Goal: Check status: Check status

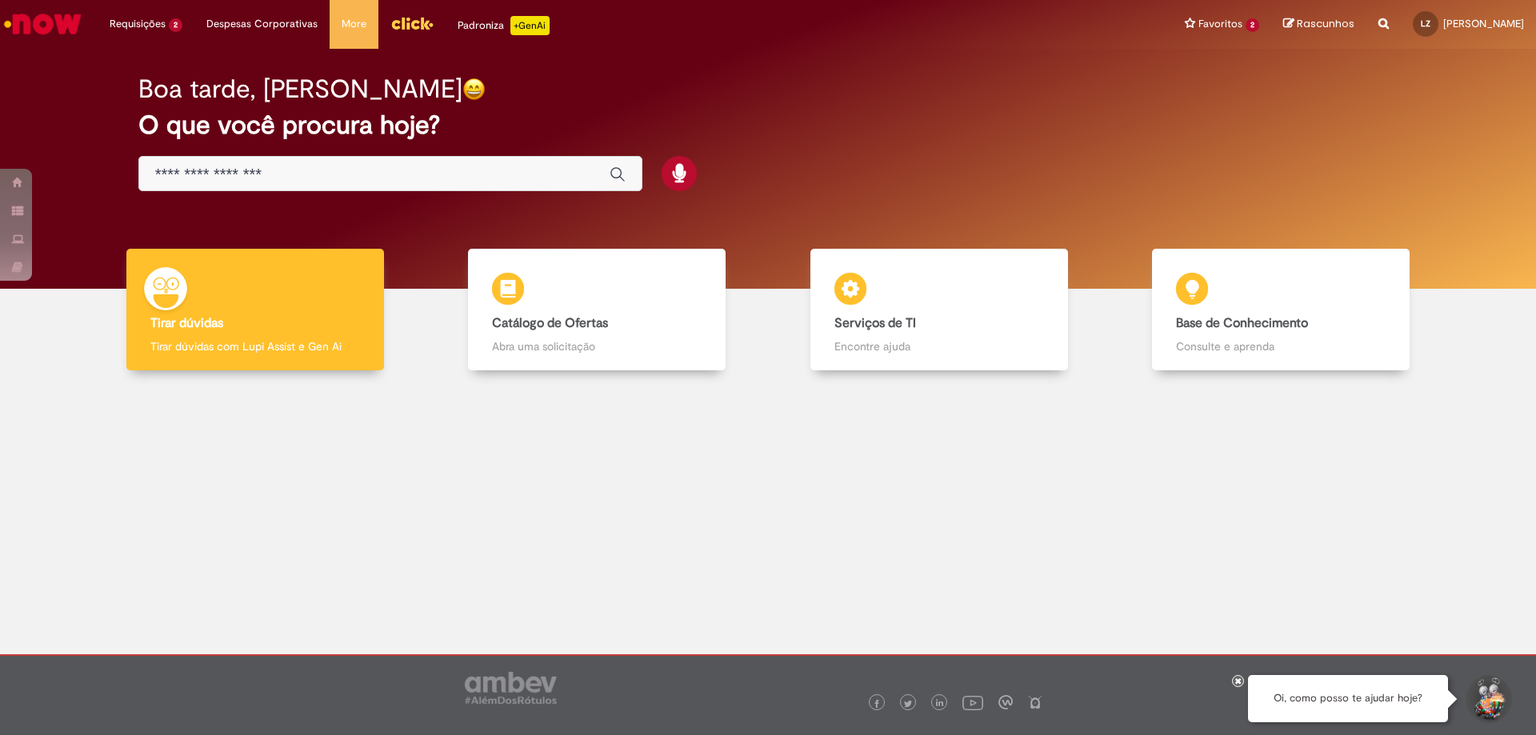
click at [421, 180] on input "Basta digitar aqui" at bounding box center [374, 175] width 438 height 18
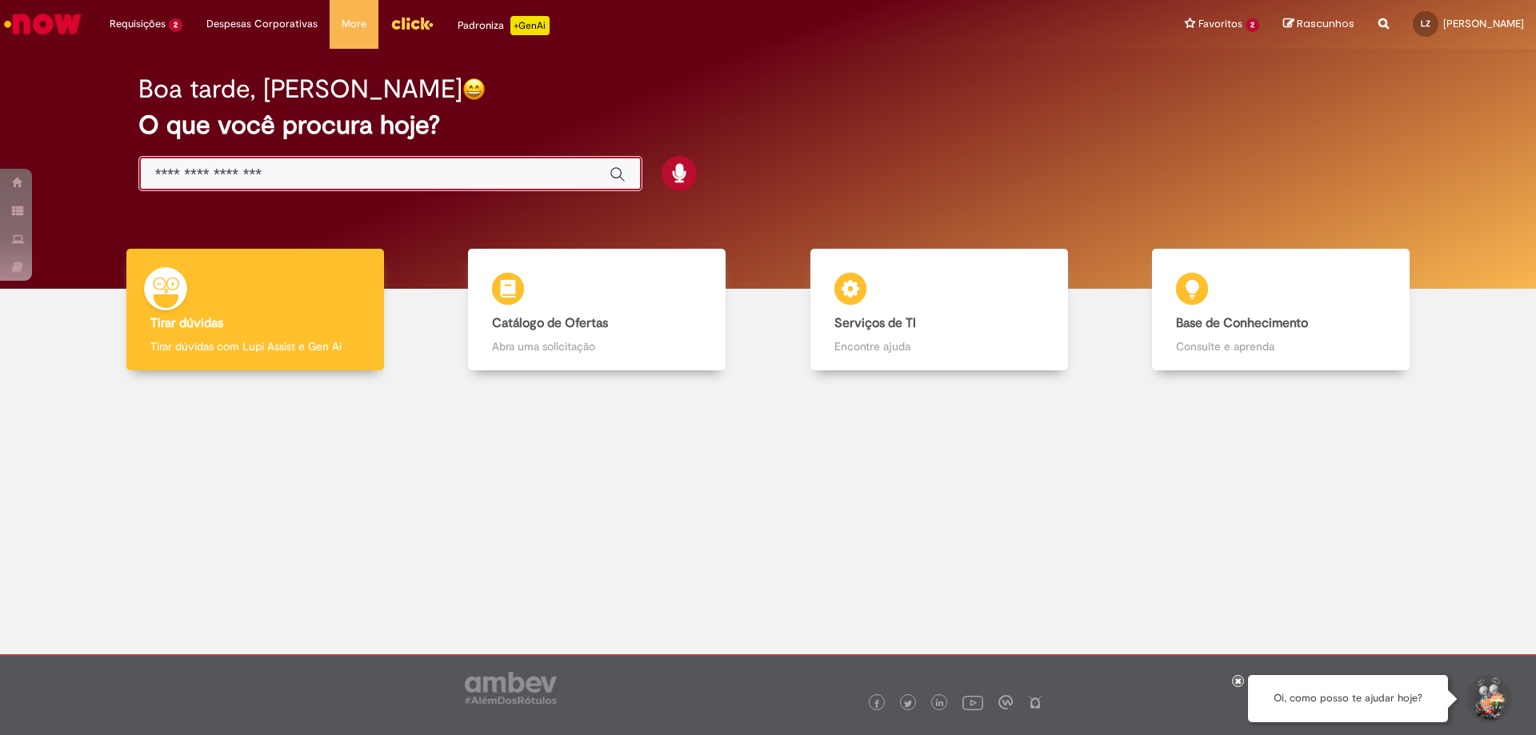
type input "*"
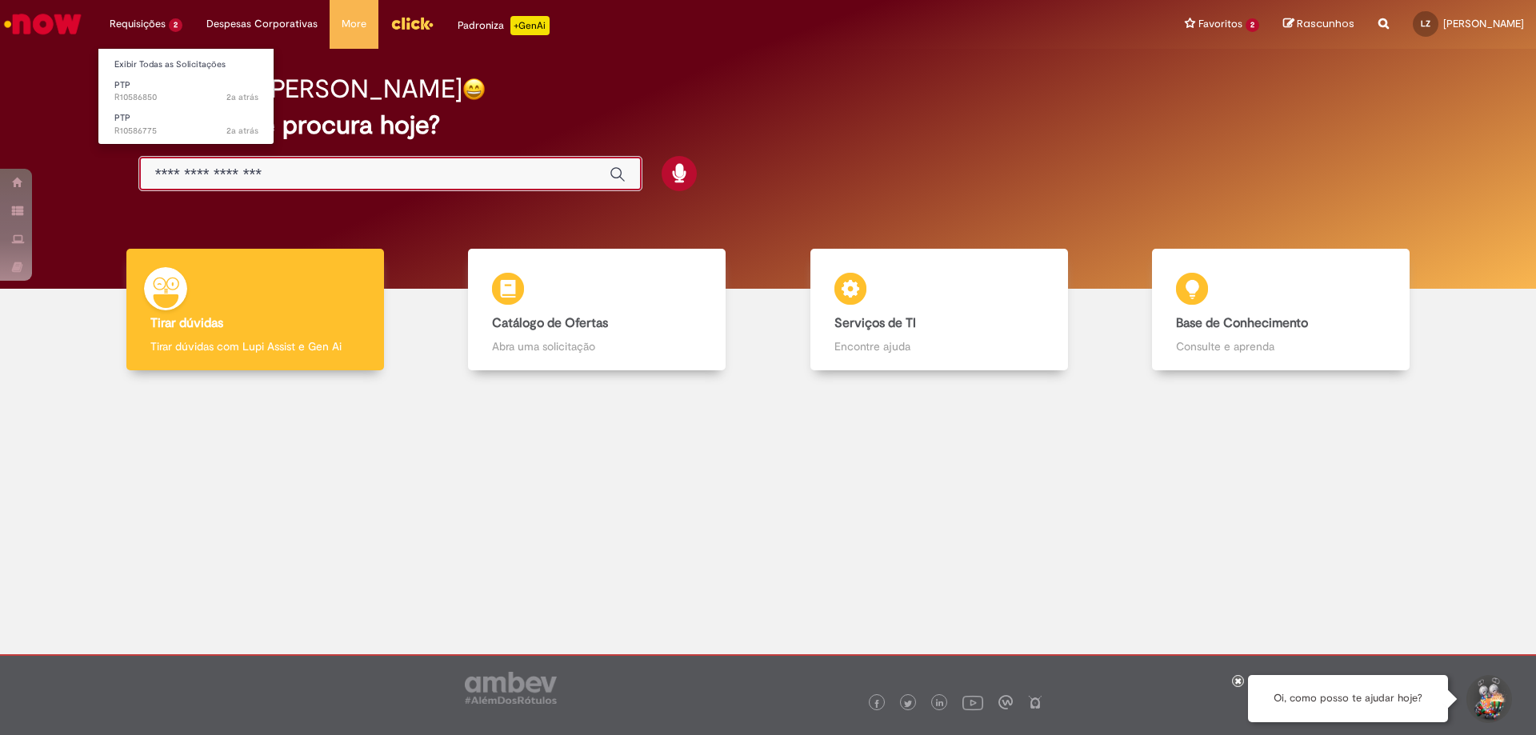
click at [144, 22] on li "Requisições 2 Exibir Todas as Solicitações PTP 2a atrás 2 anos atrás R10586850 …" at bounding box center [146, 24] width 97 height 48
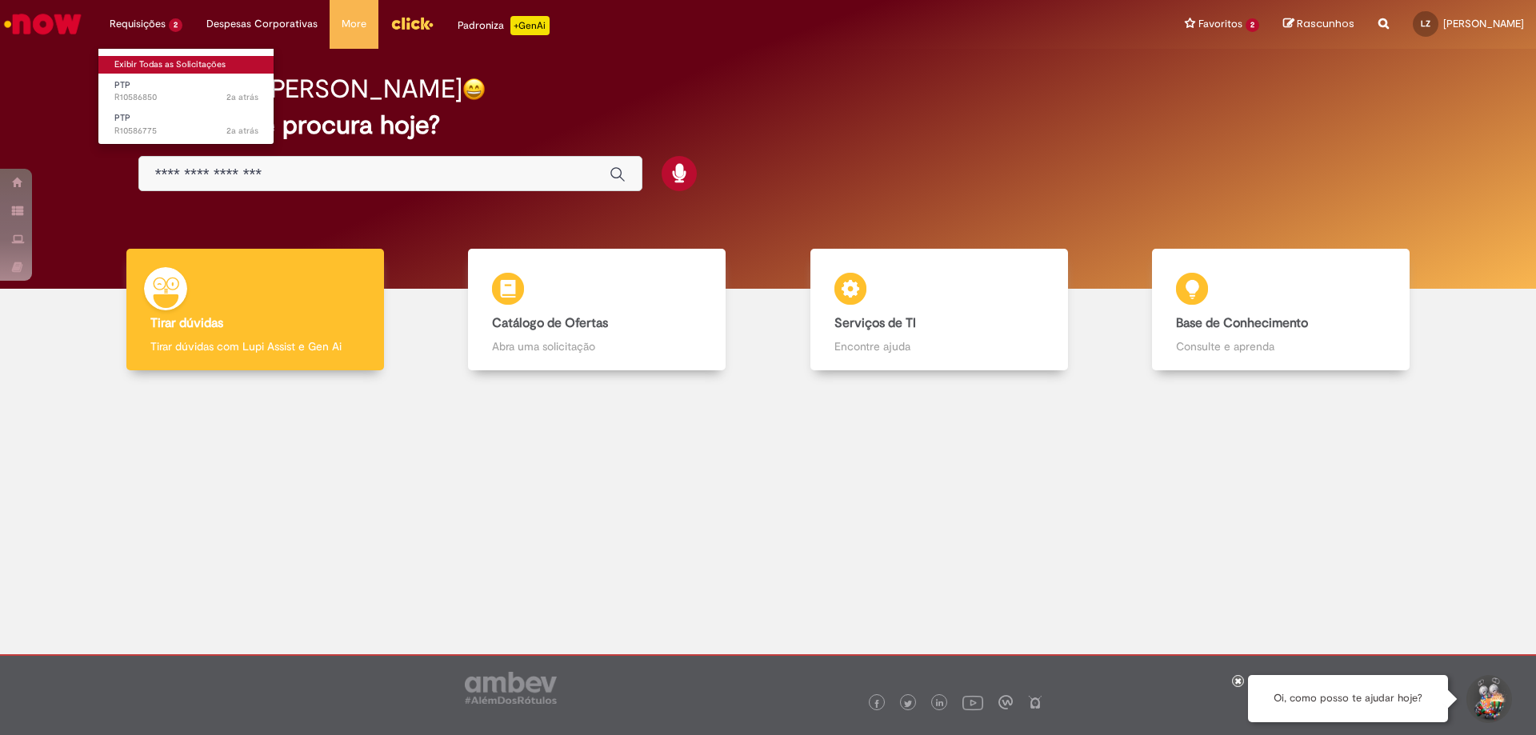
click at [156, 62] on link "Exibir Todas as Solicitações" at bounding box center [186, 65] width 176 height 18
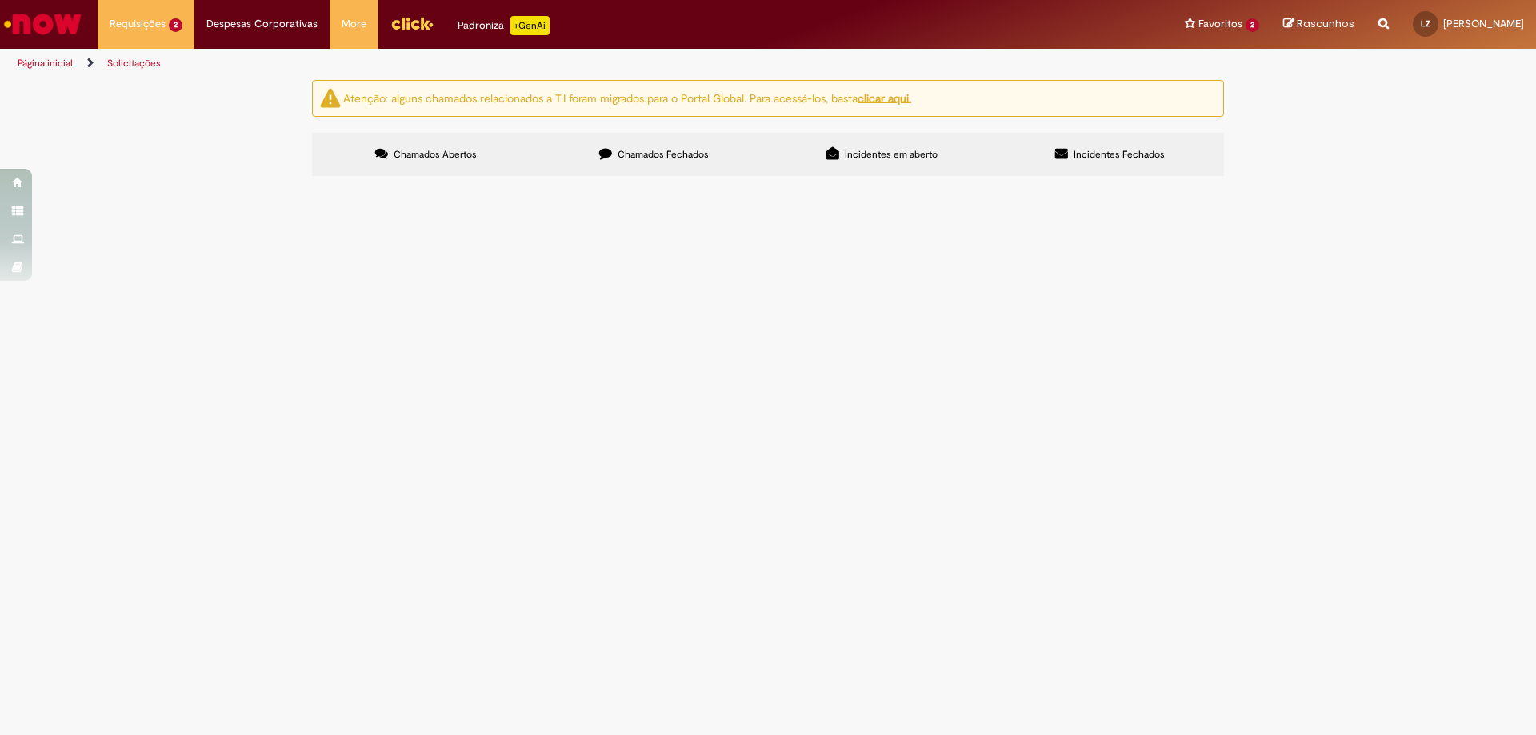
click at [627, 149] on span "Chamados Fechados" at bounding box center [663, 154] width 91 height 13
click at [0, 0] on td at bounding box center [0, 0] width 0 height 0
click at [0, 0] on span "Dúvidas Comite de Gente Supply" at bounding box center [0, 0] width 0 height 0
